Goal: Navigation & Orientation: Find specific page/section

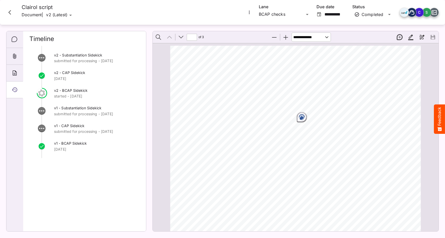
scroll to position [3, 0]
click at [9, 13] on icon "Close card" at bounding box center [9, 12] width 9 height 9
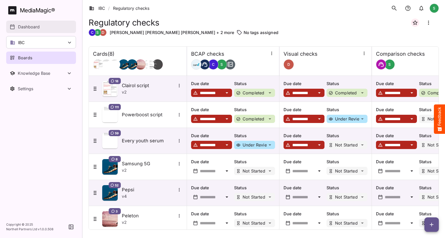
click at [46, 32] on link "Dashboard" at bounding box center [41, 27] width 70 height 12
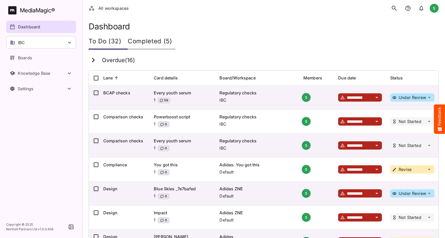
click at [396, 8] on icon "search" at bounding box center [394, 8] width 7 height 7
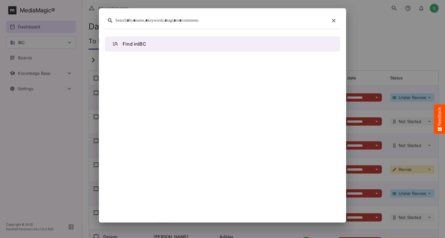
click at [180, 19] on div at bounding box center [221, 21] width 212 height 8
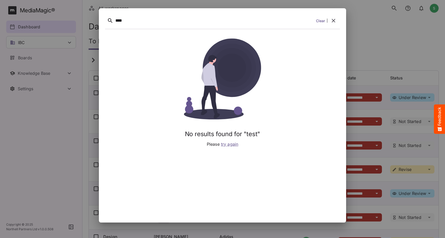
click at [320, 21] on link "Clear" at bounding box center [320, 20] width 9 height 5
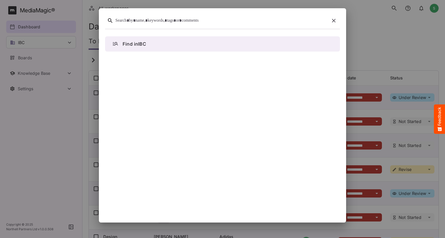
click at [201, 23] on div at bounding box center [221, 21] width 212 height 8
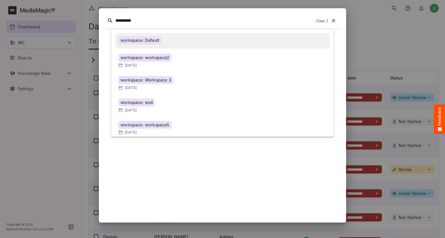
click at [150, 39] on div "workspace: Default" at bounding box center [140, 40] width 43 height 8
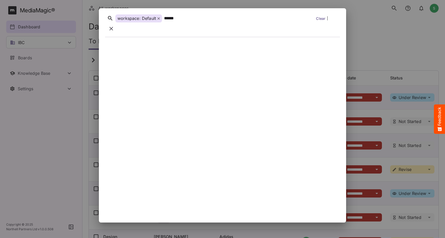
click at [114, 26] on icon "button" at bounding box center [111, 29] width 6 height 6
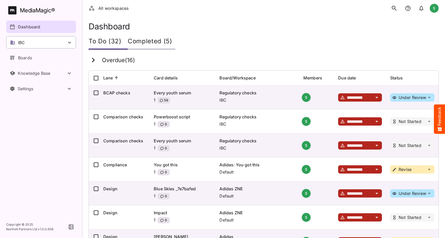
click at [59, 42] on div "IBC" at bounding box center [41, 42] width 70 height 12
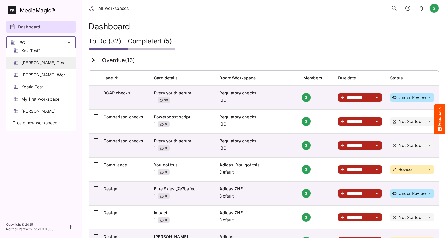
scroll to position [176, 0]
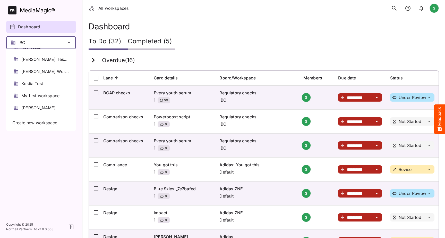
click at [60, 28] on div at bounding box center [222, 119] width 445 height 238
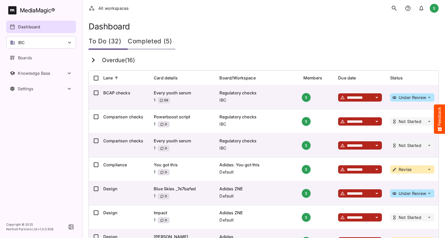
click at [391, 4] on button "search" at bounding box center [394, 8] width 11 height 11
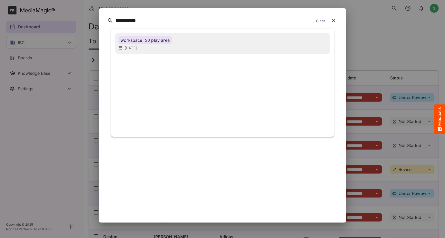
click at [158, 42] on div "workspace: SJ play area" at bounding box center [145, 40] width 53 height 8
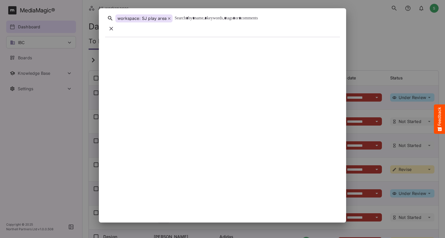
click at [202, 18] on div at bounding box center [252, 18] width 154 height 8
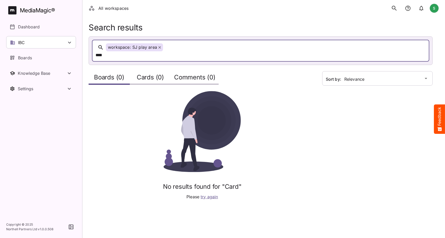
click at [139, 75] on h2 "Cards (0)" at bounding box center [150, 79] width 27 height 10
click at [194, 74] on h2 "Comments (0)" at bounding box center [194, 79] width 41 height 10
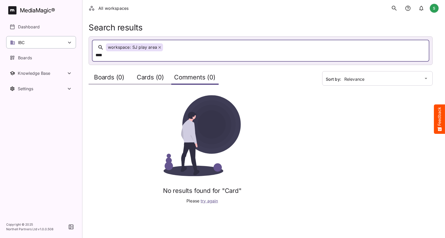
click at [49, 43] on div "IBC" at bounding box center [41, 42] width 70 height 12
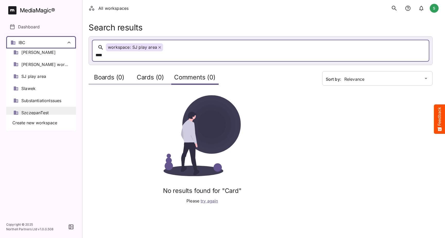
scroll to position [323, 0]
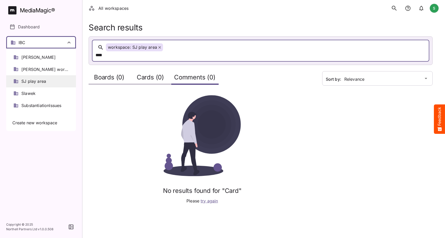
click at [39, 78] on span "SJ play area" at bounding box center [33, 81] width 25 height 6
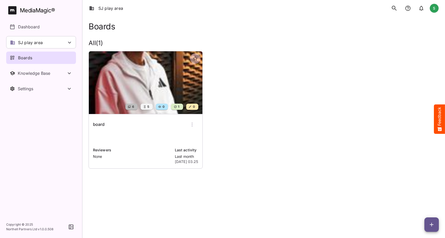
click at [161, 64] on img at bounding box center [146, 82] width 114 height 63
